Goal: Task Accomplishment & Management: Complete application form

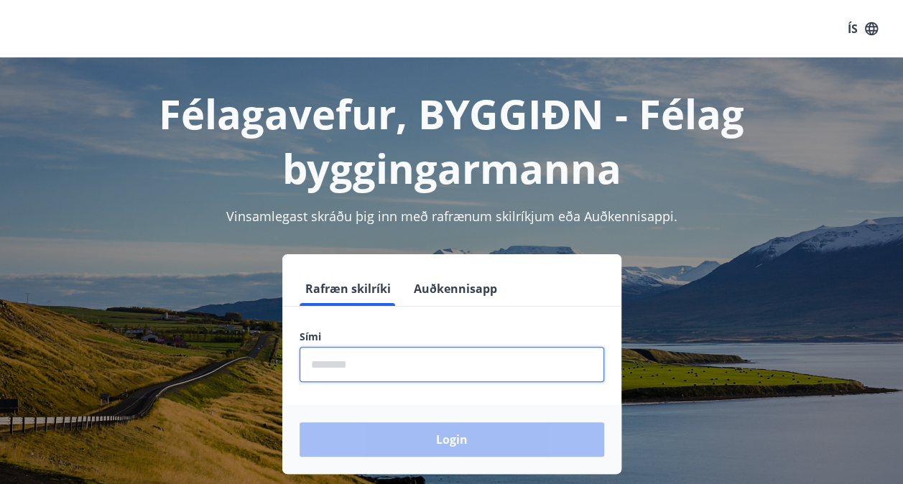
click at [351, 359] on input "phone" at bounding box center [452, 364] width 305 height 35
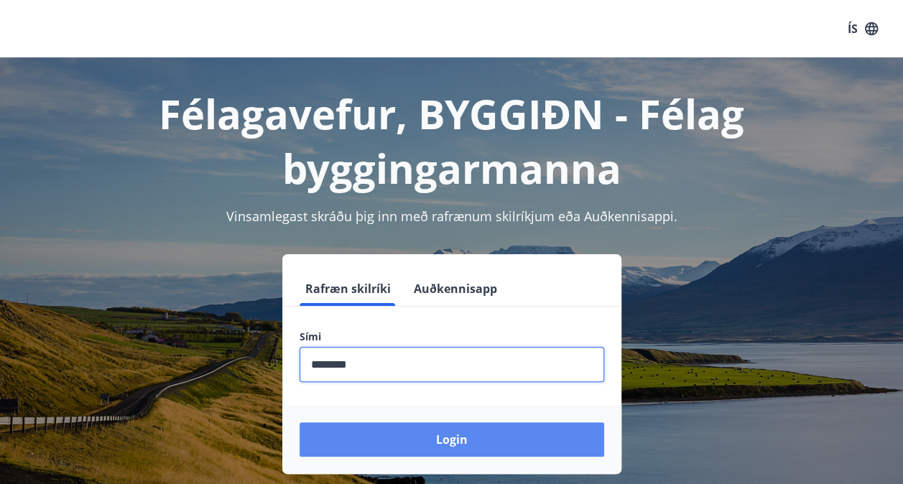
type input "********"
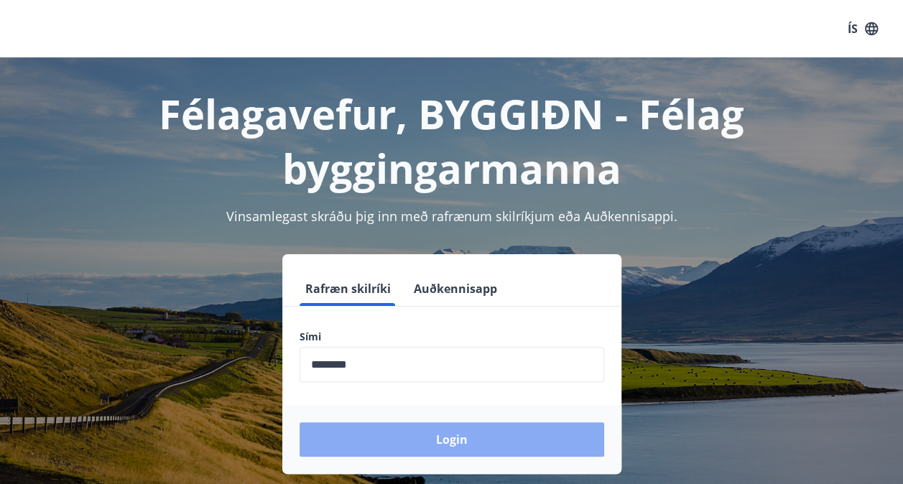
click at [486, 441] on button "Login" at bounding box center [452, 439] width 305 height 34
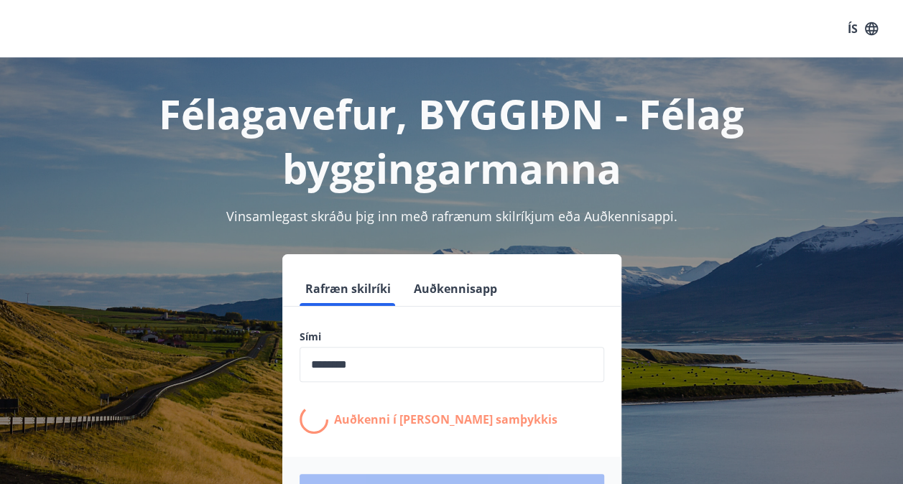
scroll to position [144, 0]
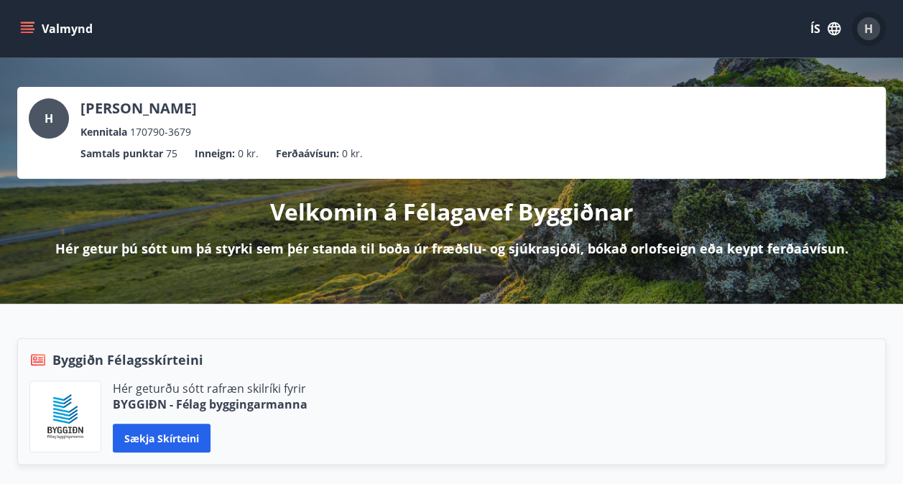
click at [856, 27] on button "H" at bounding box center [868, 28] width 34 height 34
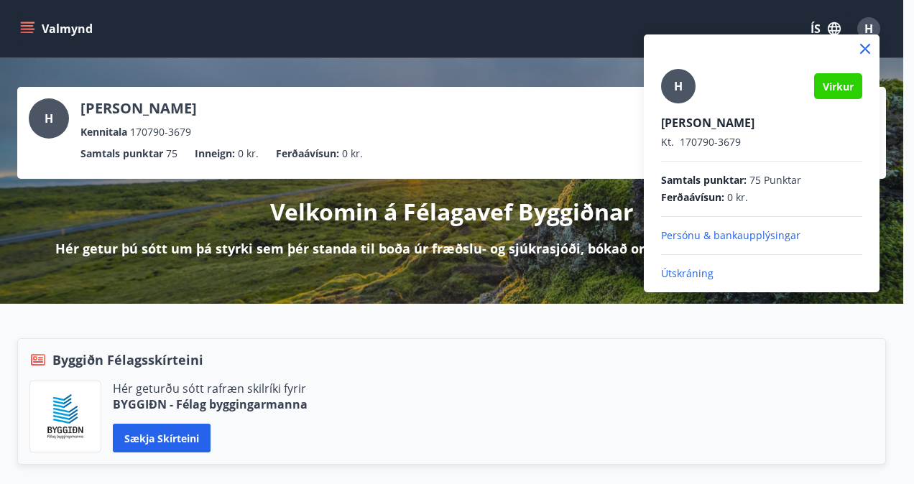
click at [442, 83] on div at bounding box center [457, 242] width 914 height 484
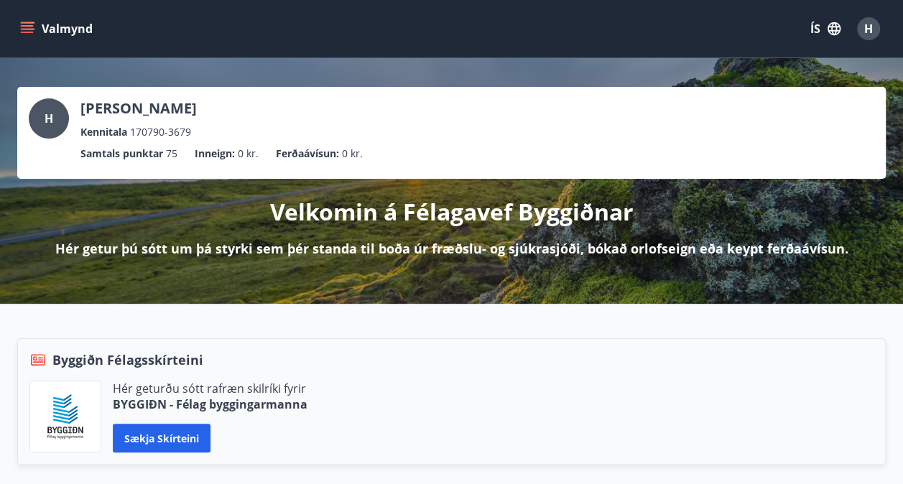
click at [47, 33] on button "Valmynd" at bounding box center [57, 29] width 81 height 26
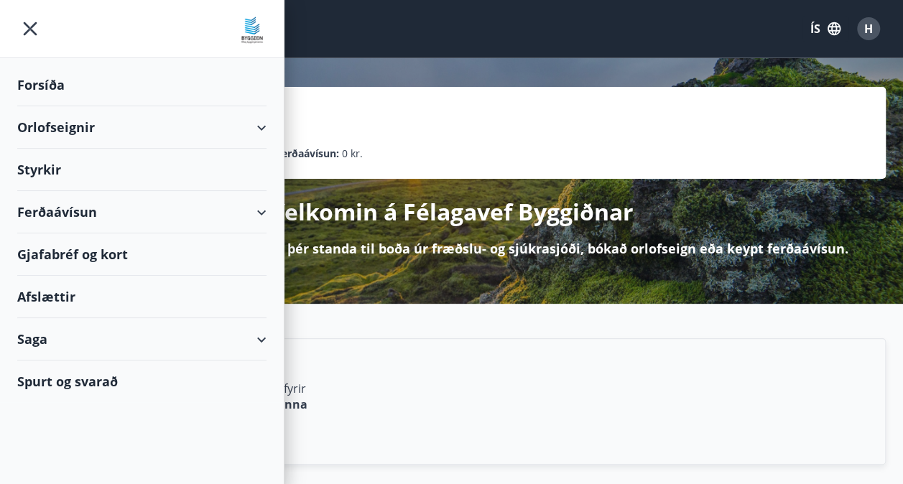
click at [70, 106] on div "Styrkir" at bounding box center [141, 85] width 249 height 42
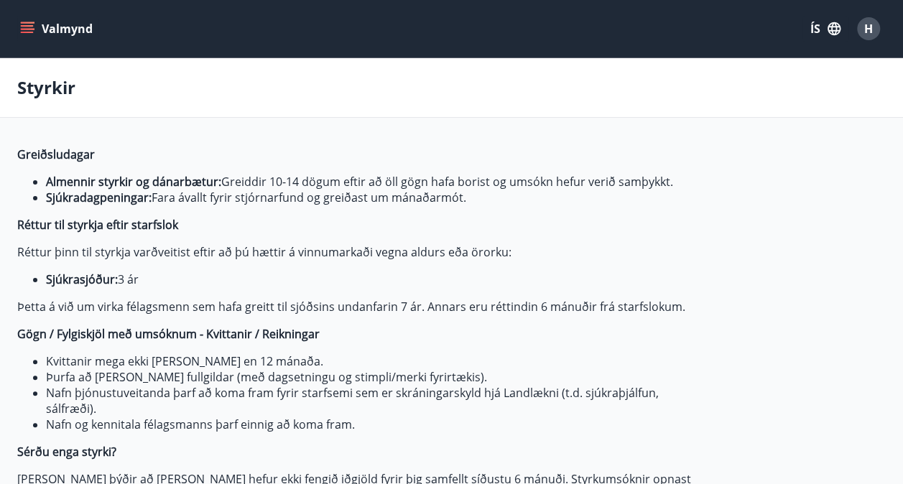
type input "***"
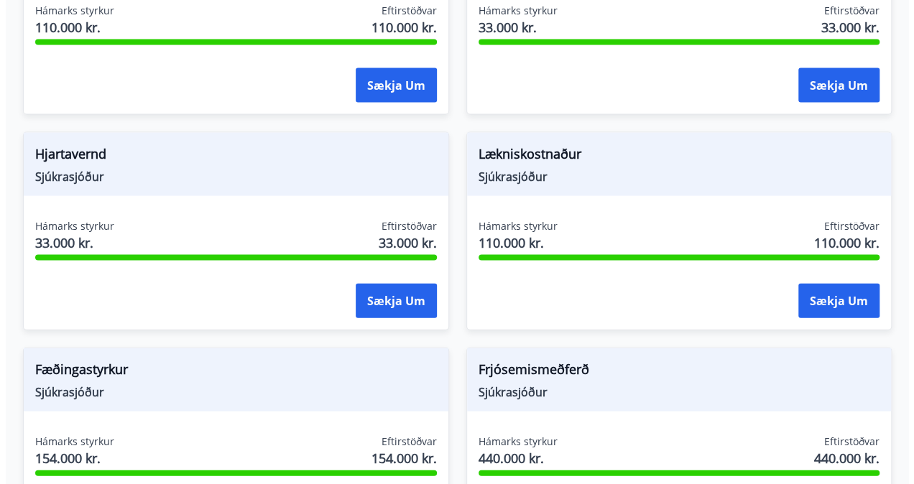
scroll to position [1436, 0]
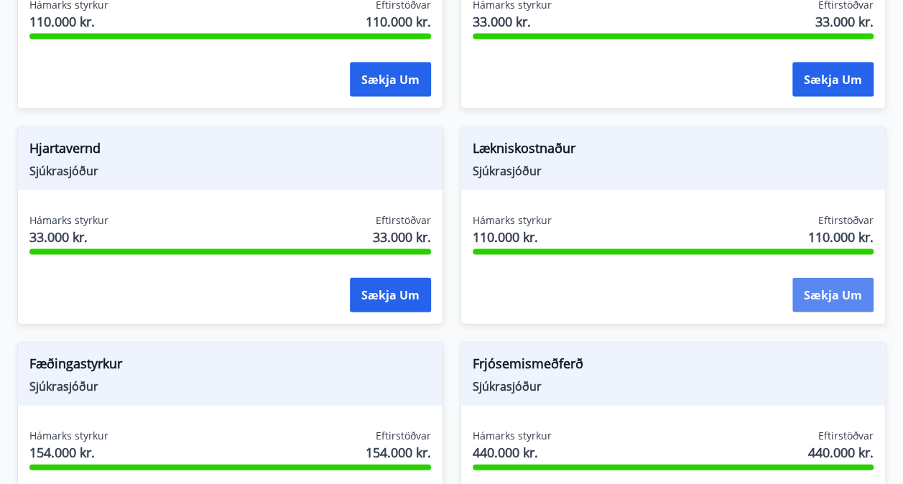
click at [843, 283] on button "Sækja um" at bounding box center [832, 295] width 81 height 34
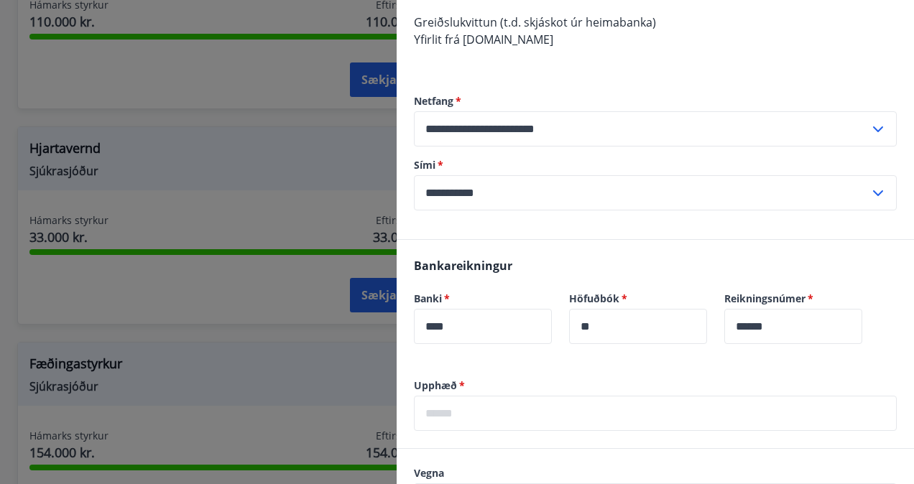
scroll to position [575, 0]
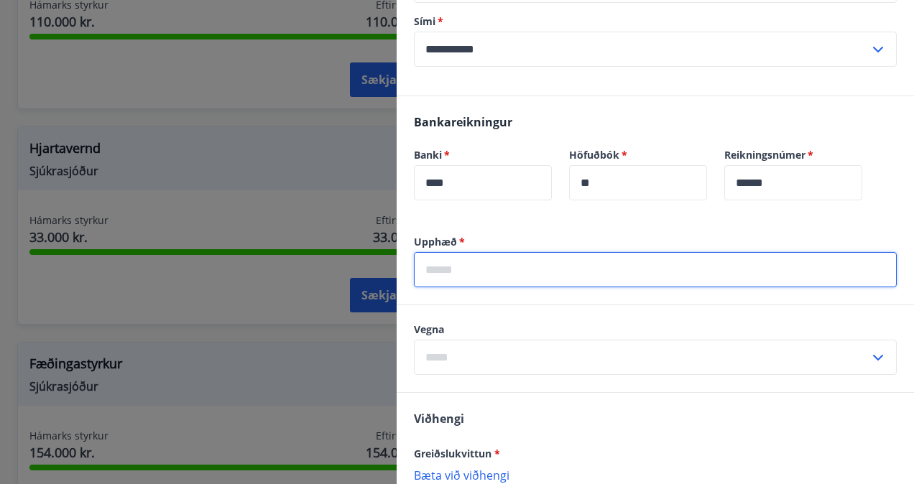
click at [537, 269] on input "text" at bounding box center [655, 269] width 483 height 35
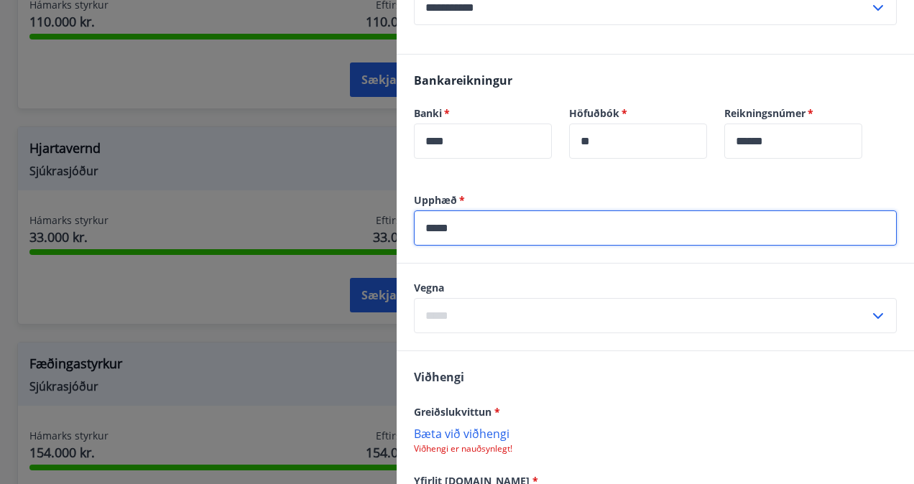
scroll to position [646, 0]
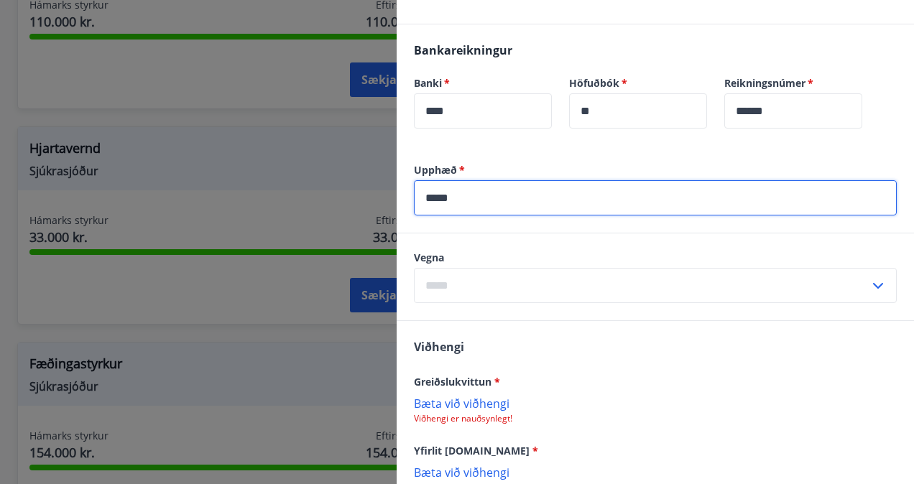
type input "*****"
click at [842, 275] on input "text" at bounding box center [641, 285] width 455 height 35
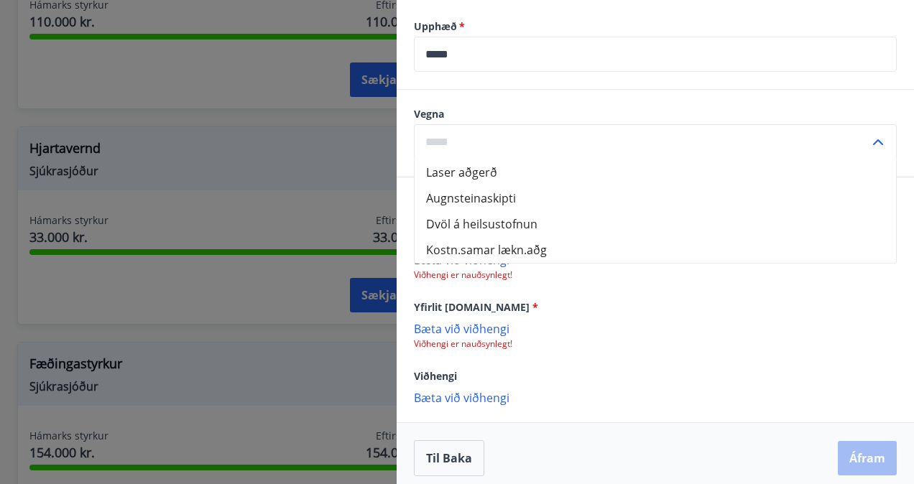
scroll to position [799, 0]
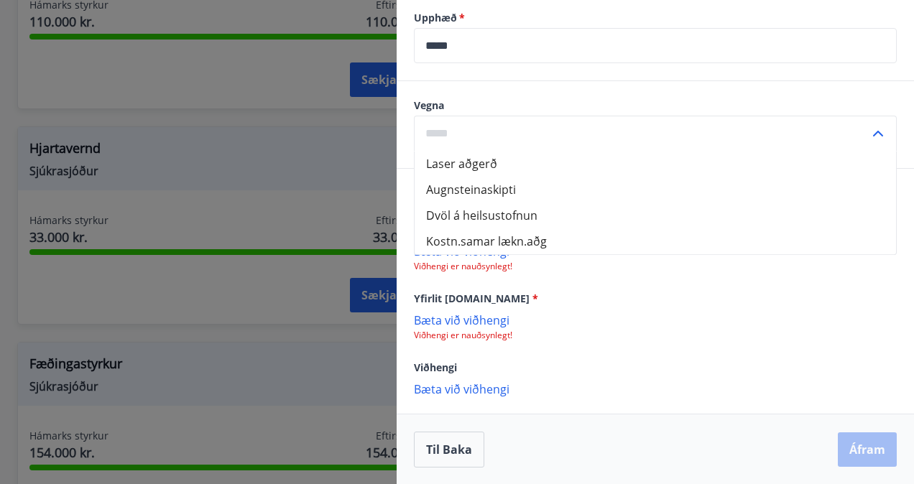
click at [690, 312] on p "Bæta við viðhengi" at bounding box center [655, 319] width 483 height 14
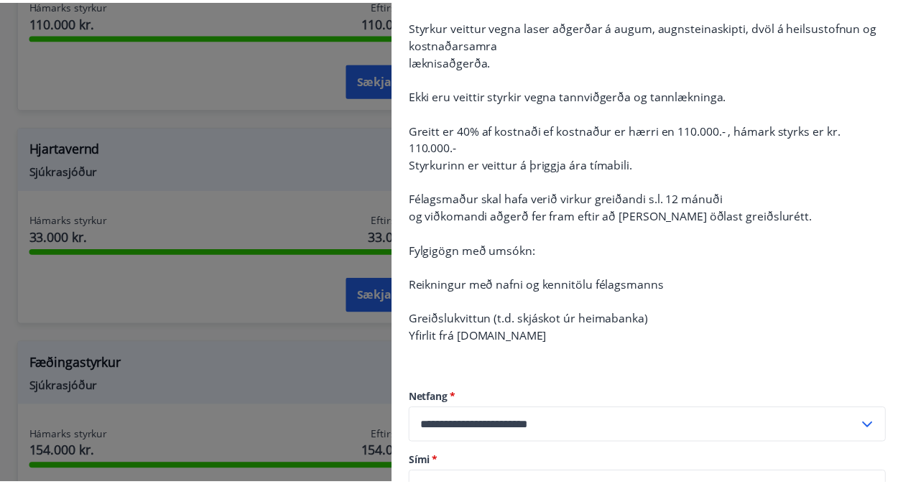
scroll to position [0, 0]
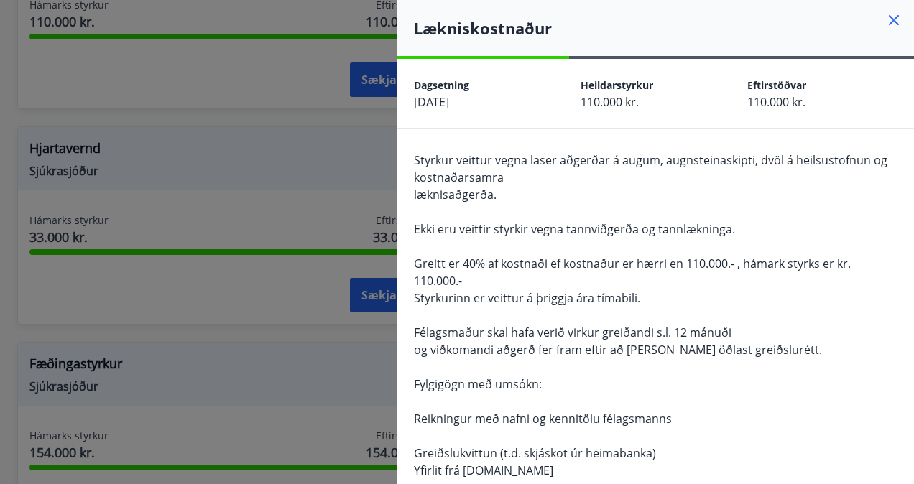
click at [885, 16] on icon at bounding box center [893, 19] width 17 height 17
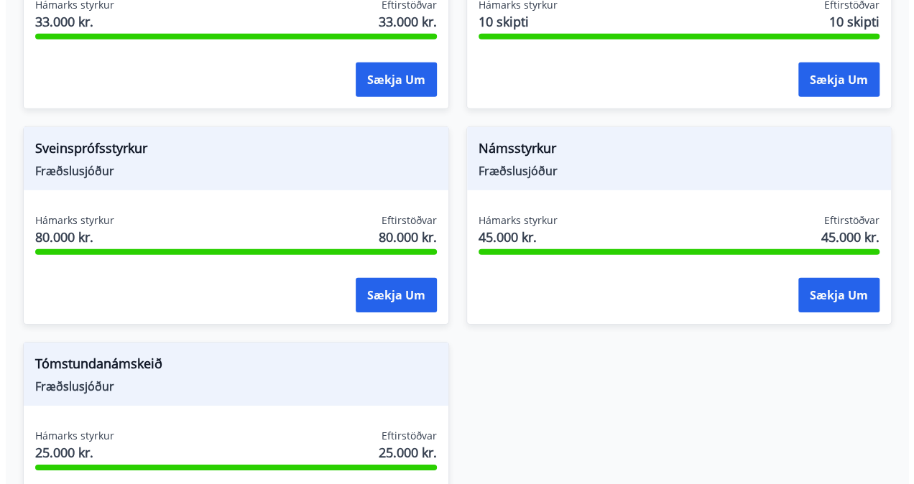
scroll to position [2155, 0]
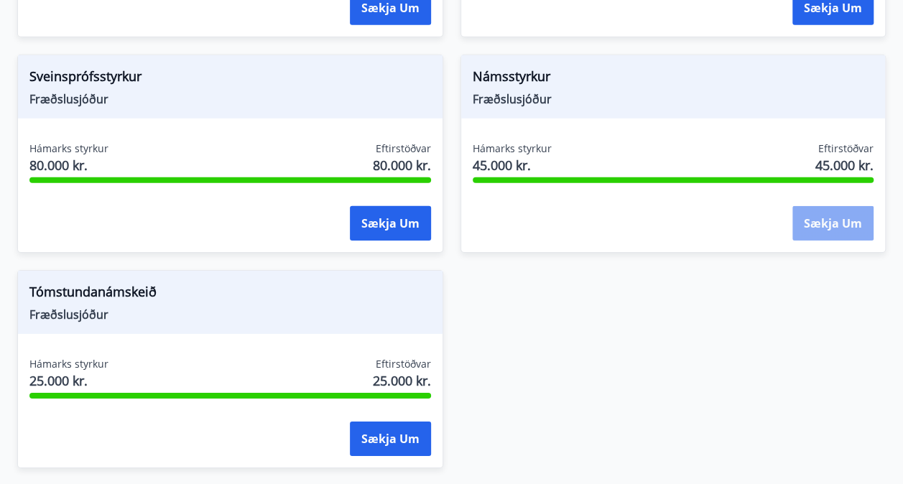
click at [841, 224] on button "Sækja um" at bounding box center [832, 223] width 81 height 34
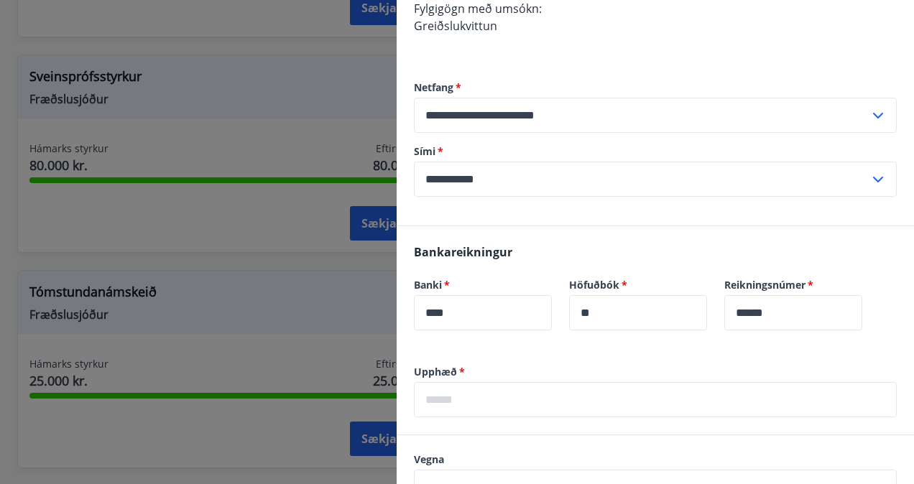
scroll to position [359, 0]
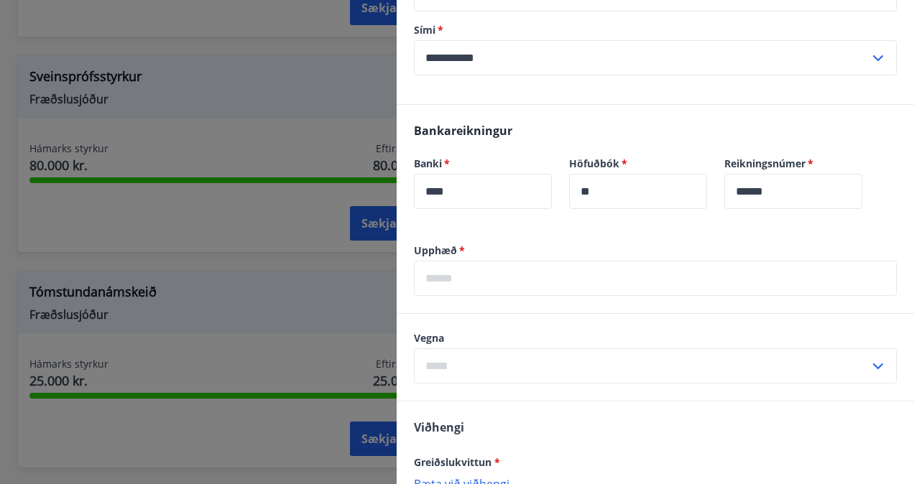
click at [877, 362] on div "​" at bounding box center [655, 365] width 483 height 35
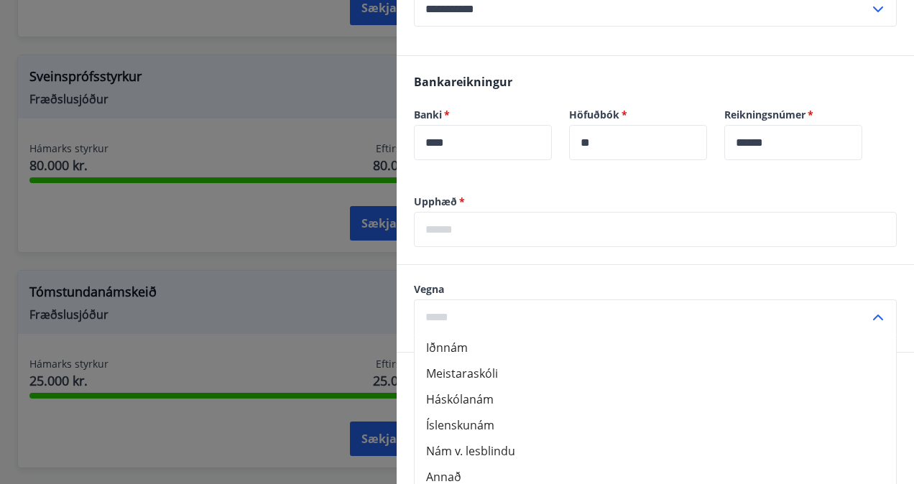
scroll to position [431, 0]
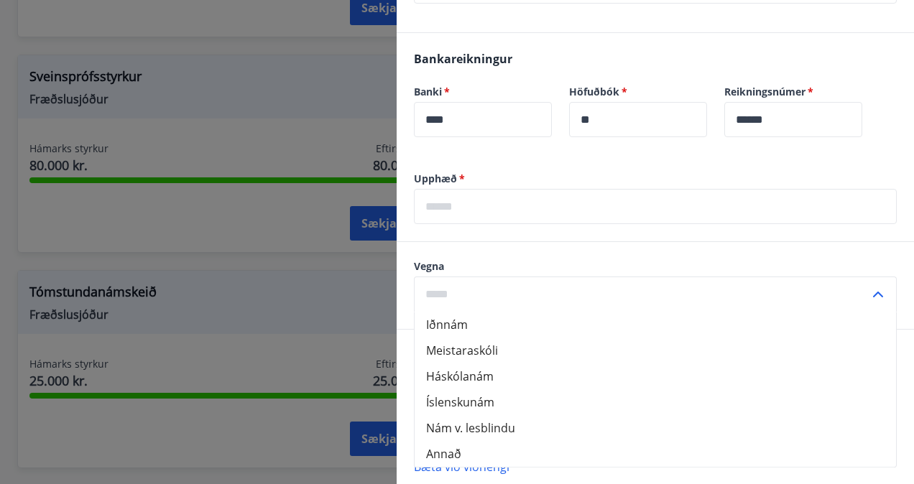
click at [662, 167] on div "Bankareikningur Banki   * **** ​ Höfuðbók   * ** ​ Reikningsnúmer   * ****** ​" at bounding box center [654, 102] width 517 height 139
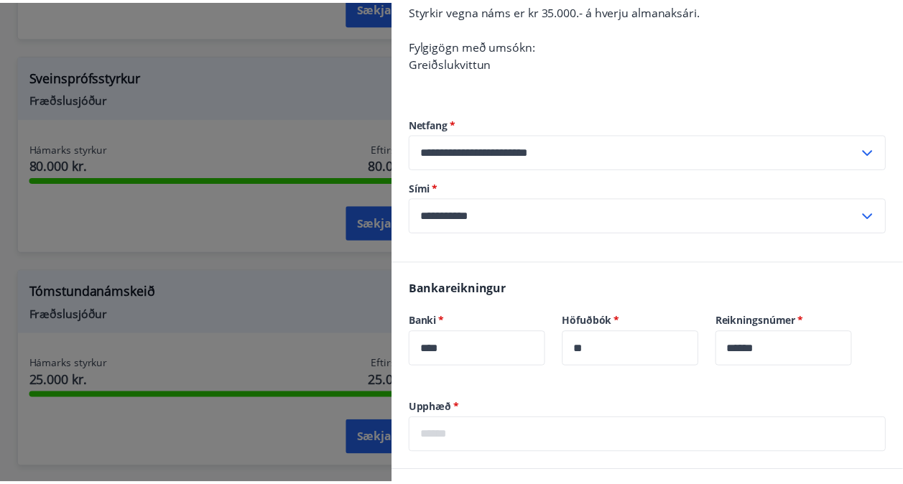
scroll to position [0, 0]
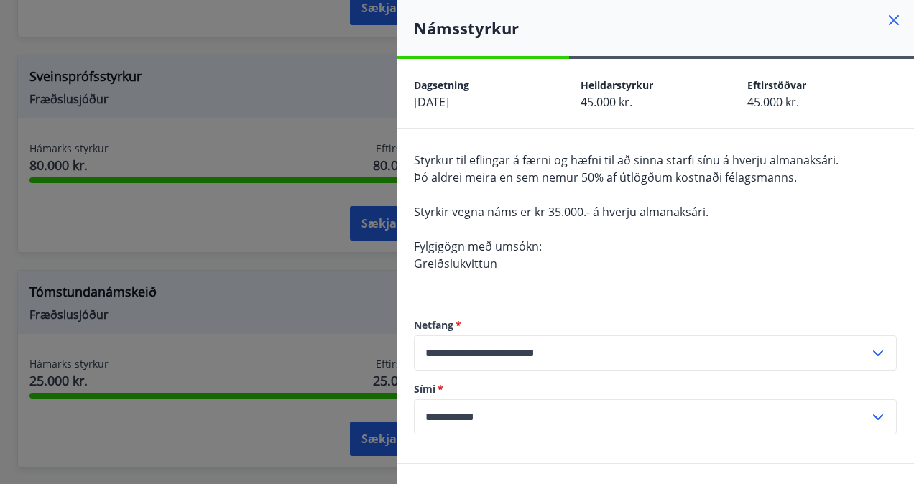
click at [885, 14] on icon at bounding box center [893, 19] width 17 height 17
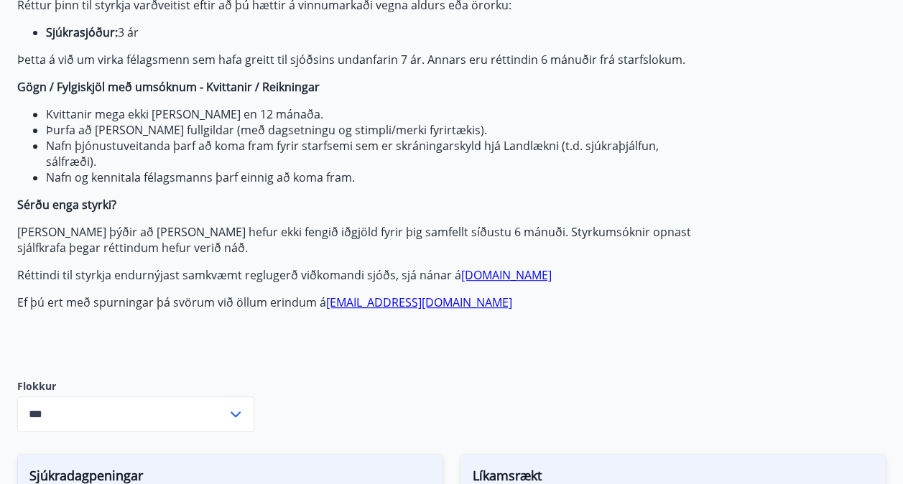
scroll to position [72, 0]
